Goal: Task Accomplishment & Management: Manage account settings

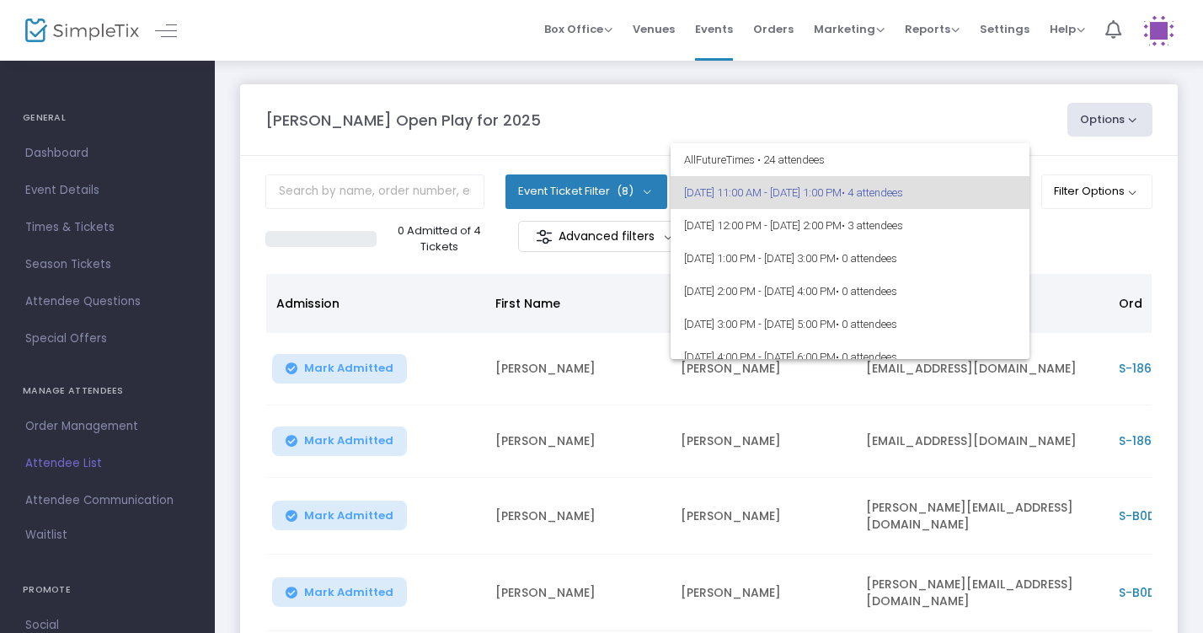
click at [1026, 120] on div at bounding box center [601, 316] width 1203 height 633
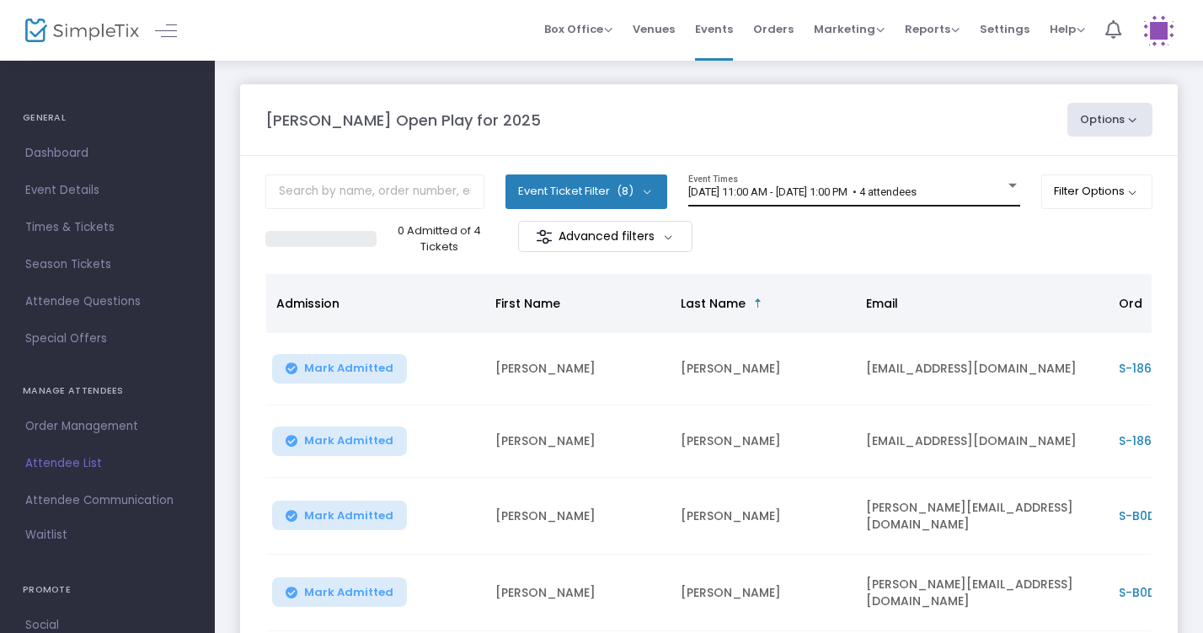
click at [873, 201] on div "8/17/2025 @ 11:00 AM - 8/17/2025 @ 1:00 PM • 4 attendees Event Times" at bounding box center [854, 190] width 332 height 32
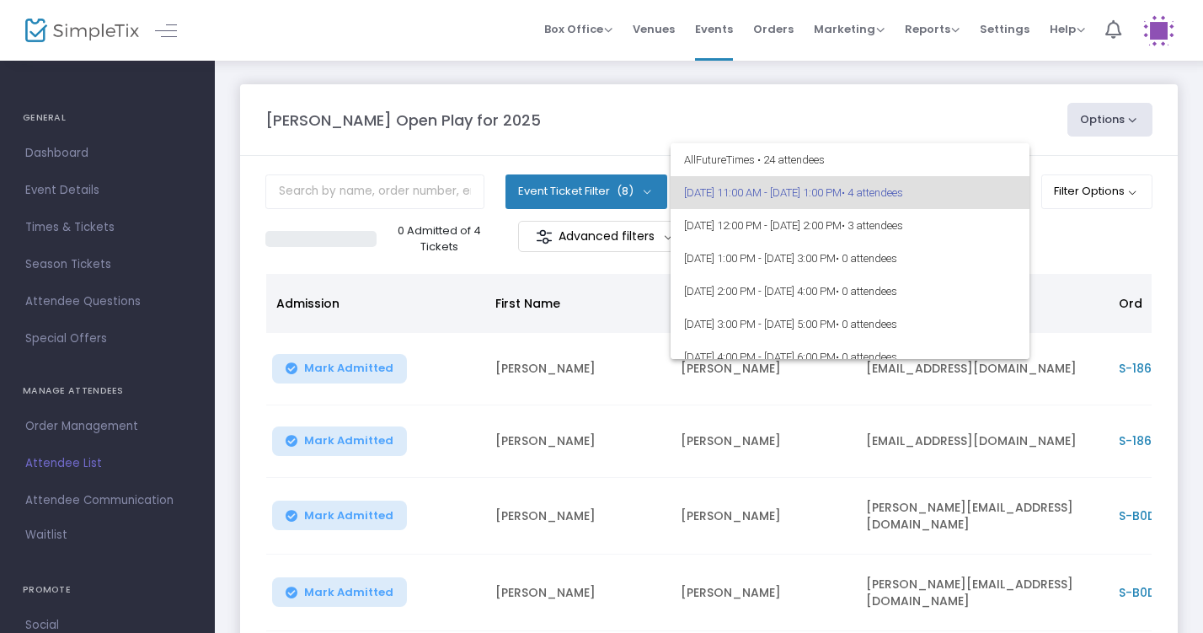
click at [995, 103] on div at bounding box center [601, 316] width 1203 height 633
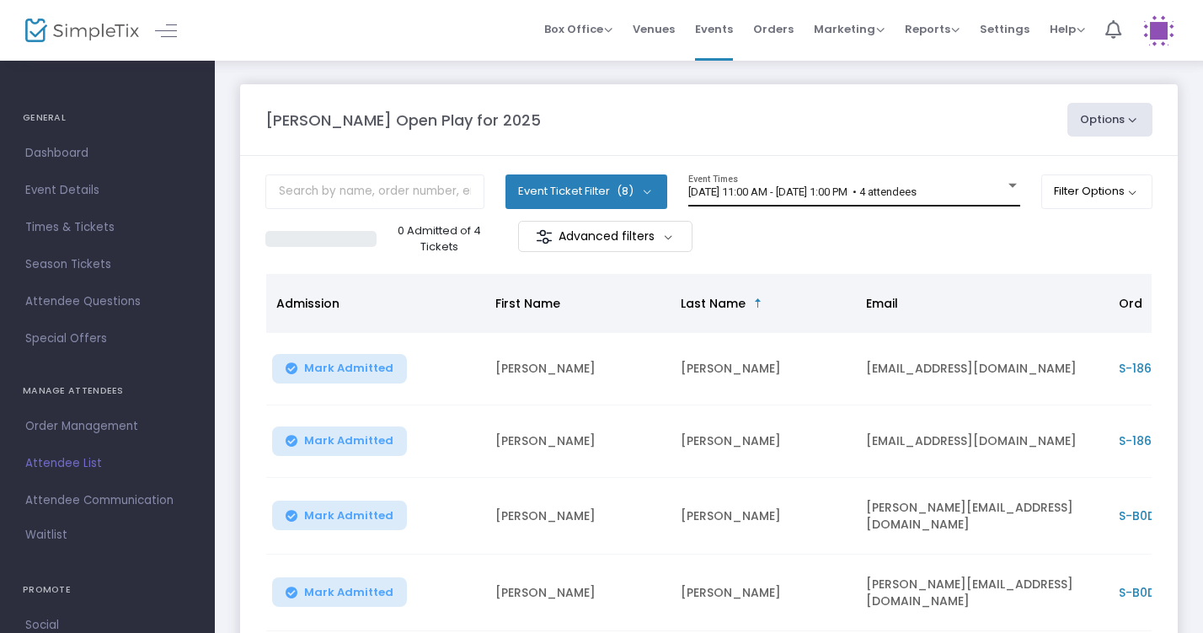
click at [831, 201] on div "8/17/2025 @ 11:00 AM - 8/17/2025 @ 1:00 PM • 4 attendees Event Times" at bounding box center [854, 190] width 332 height 32
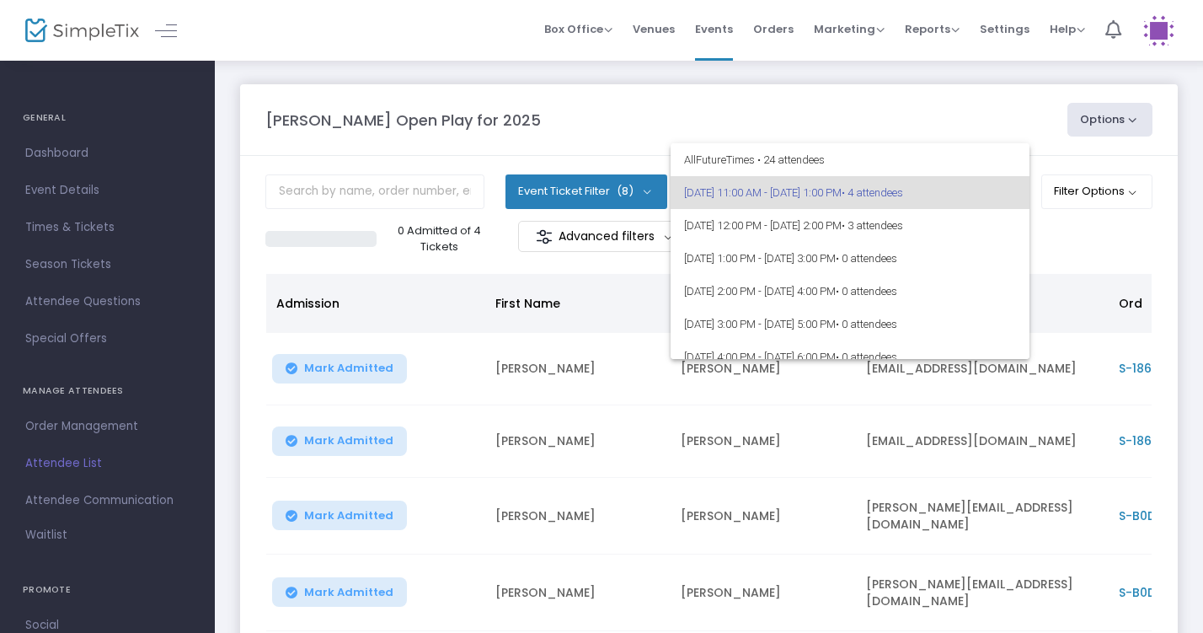
click at [981, 116] on div at bounding box center [601, 316] width 1203 height 633
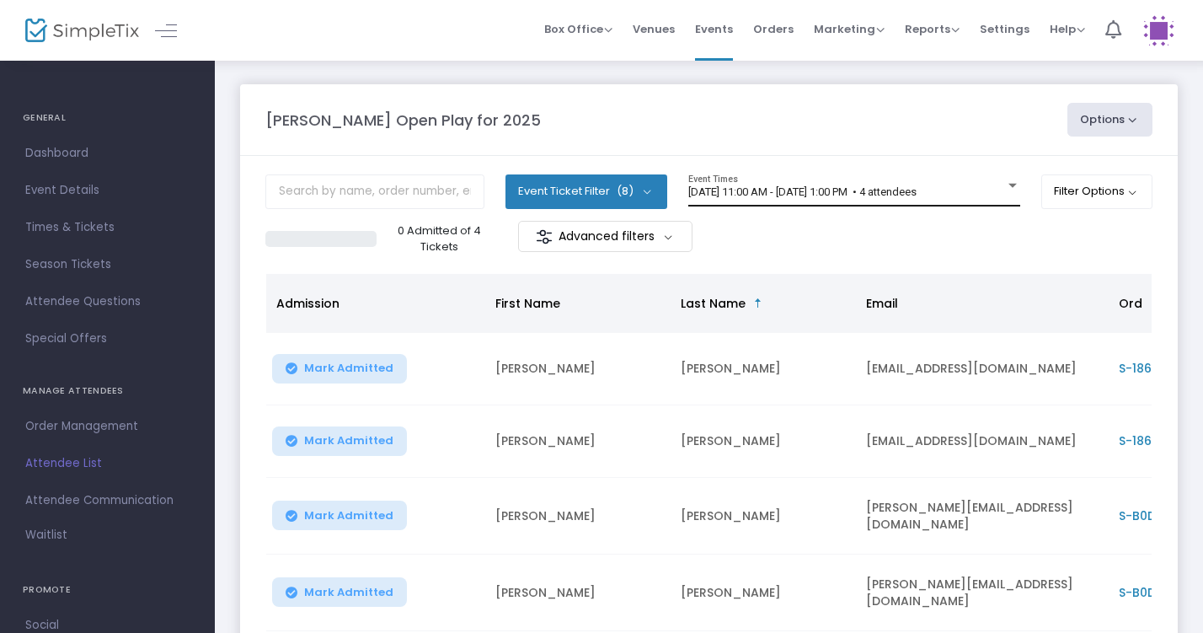
click at [858, 203] on div "[DATE] 11:00 AM - [DATE] 1:00 PM • 4 attendees Event Times" at bounding box center [854, 190] width 332 height 32
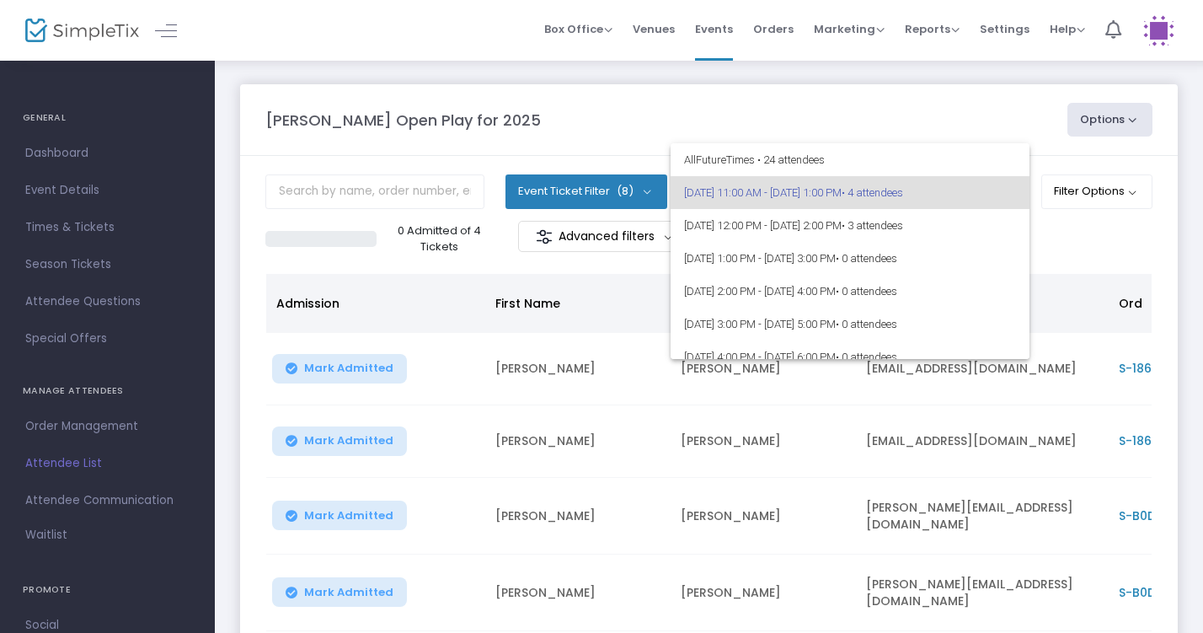
click at [990, 93] on div at bounding box center [601, 316] width 1203 height 633
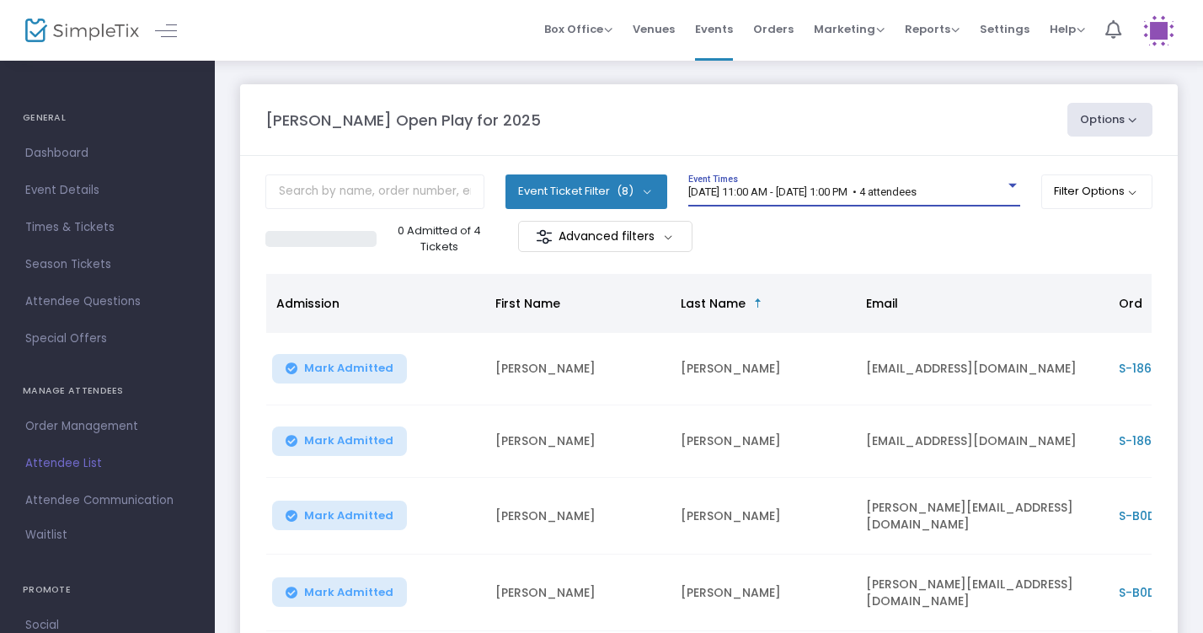
click at [821, 196] on span "[DATE] 11:00 AM - [DATE] 1:00 PM • 4 attendees" at bounding box center [802, 191] width 228 height 13
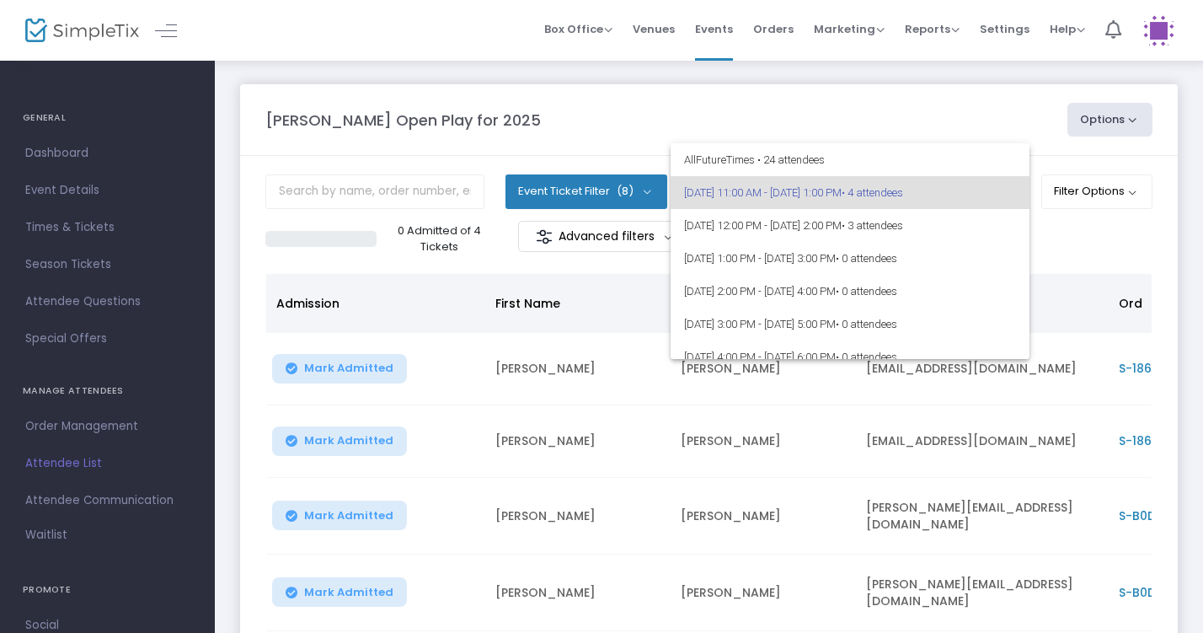
click at [708, 112] on div at bounding box center [601, 316] width 1203 height 633
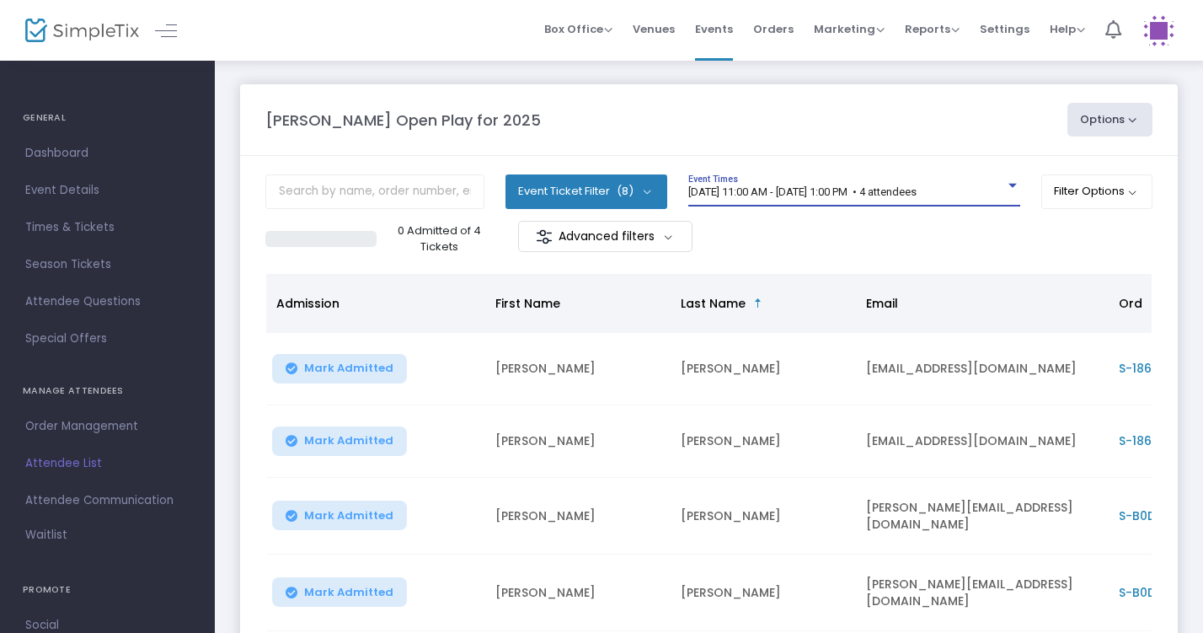
click at [797, 197] on div "[DATE] 11:00 AM - [DATE] 1:00 PM • 4 attendees" at bounding box center [846, 192] width 317 height 13
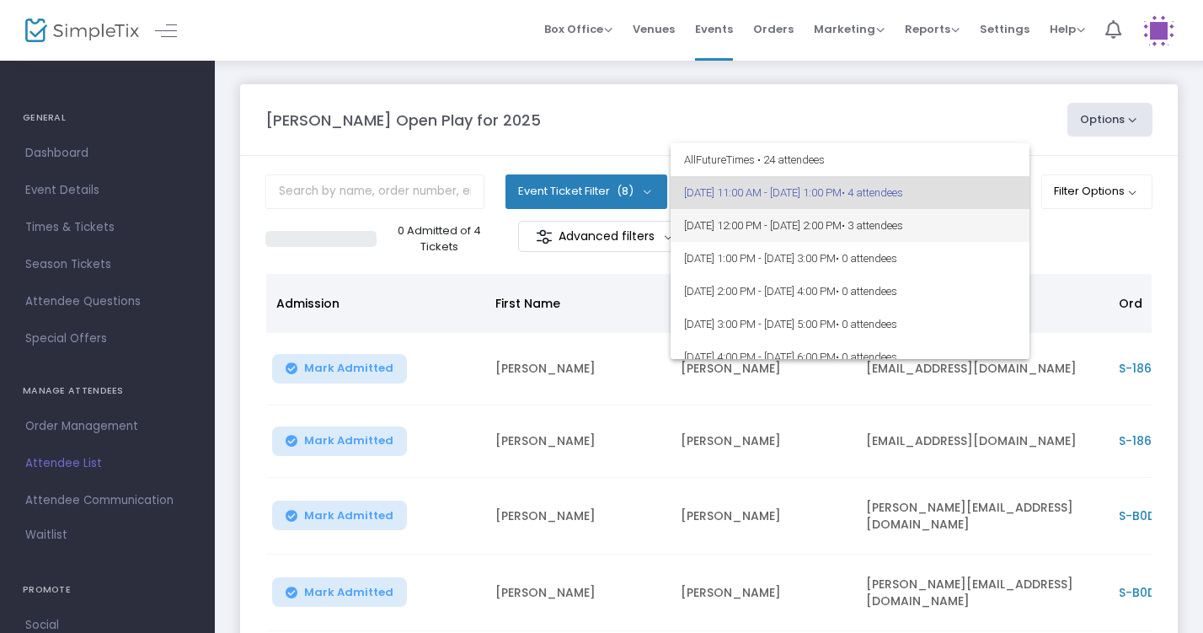
click at [810, 220] on span "[DATE] 12:00 PM - [DATE] 2:00 PM • 3 attendees" at bounding box center [850, 225] width 332 height 33
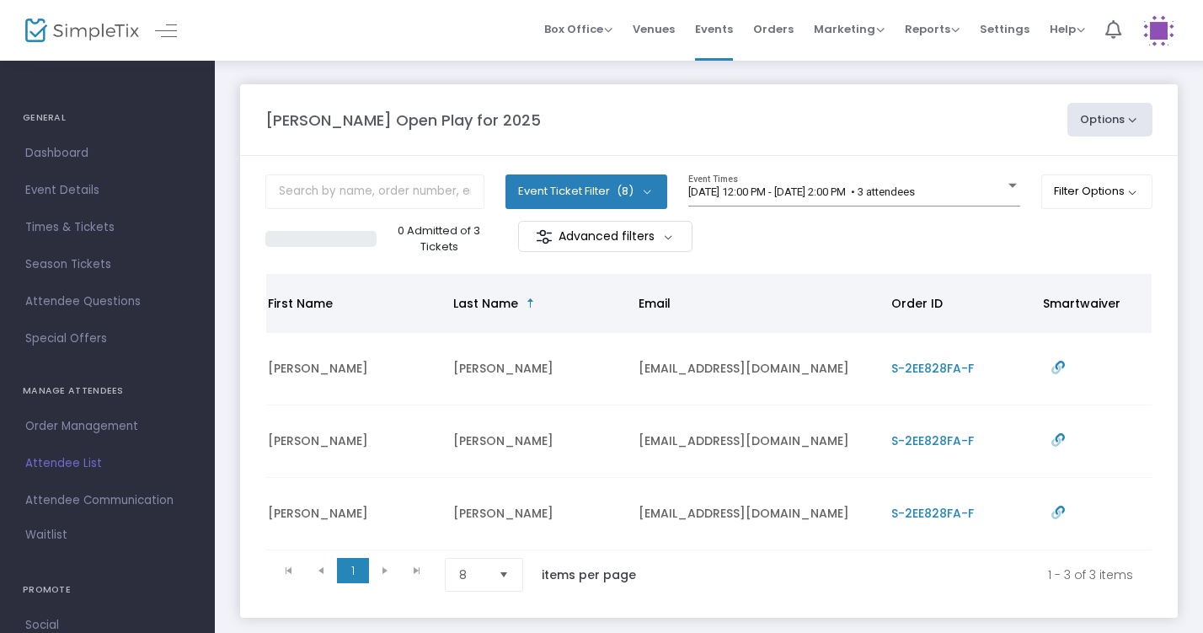
scroll to position [0, 318]
